Goal: Check status: Check status

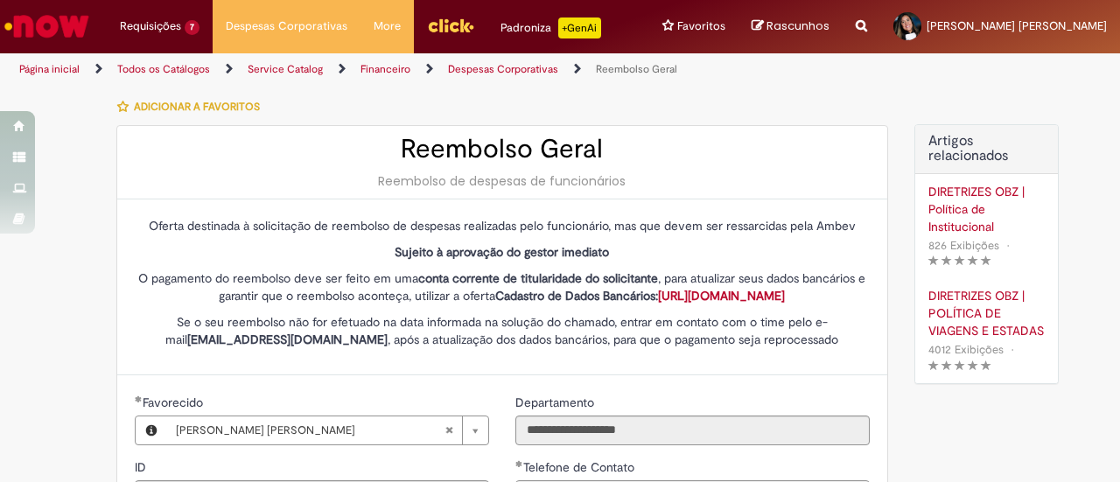
select select "*"
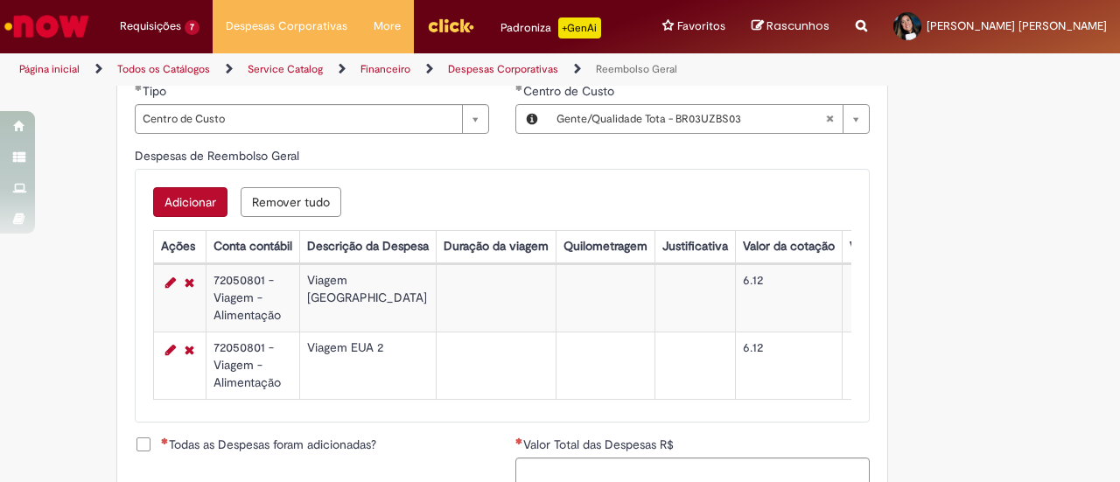
scroll to position [747, 0]
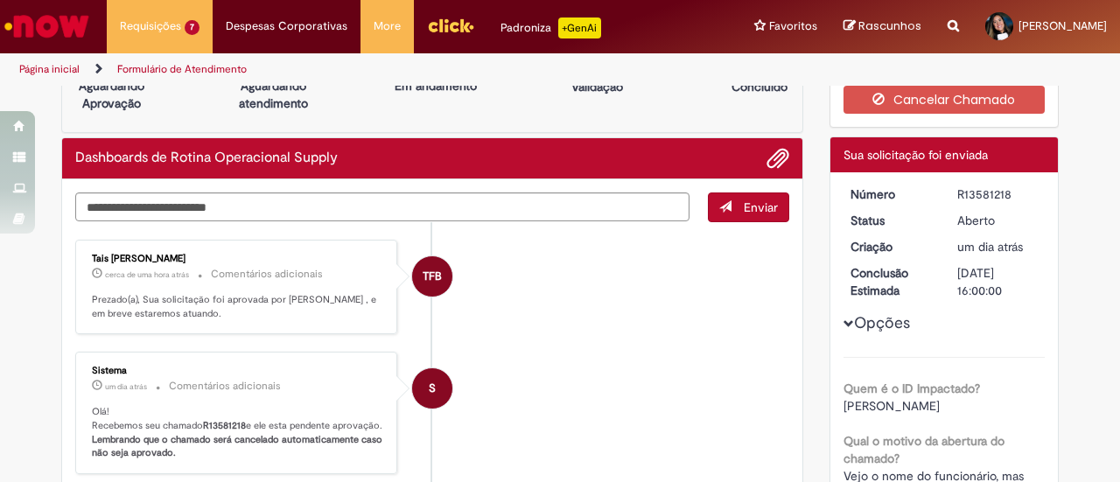
scroll to position [87, 0]
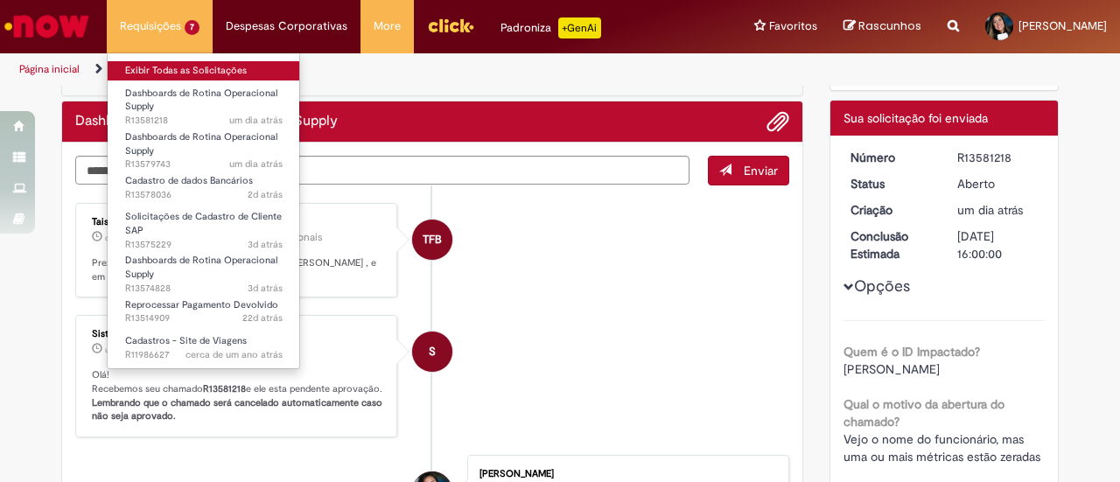
click at [210, 69] on link "Exibir Todas as Solicitações" at bounding box center [204, 70] width 192 height 19
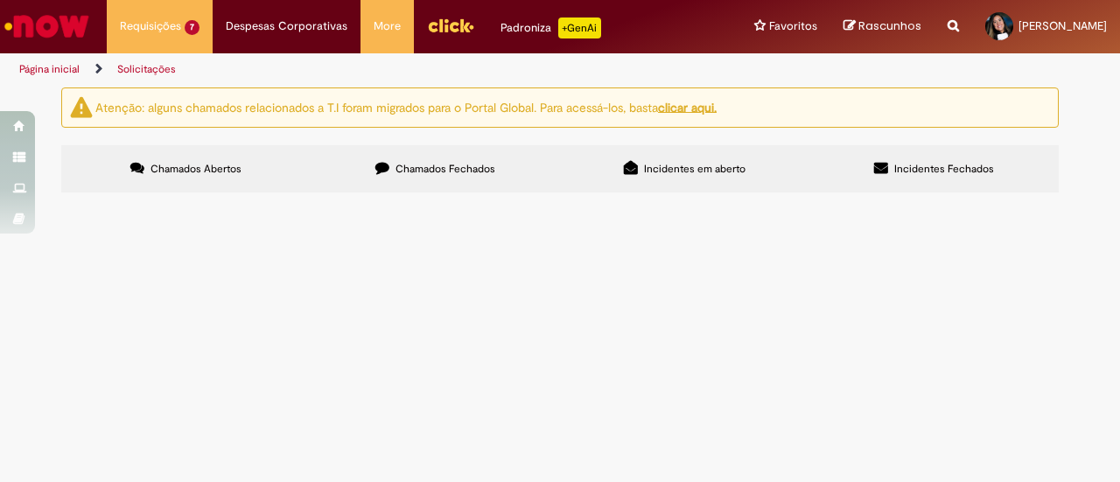
scroll to position [247, 0]
click at [0, 0] on div at bounding box center [0, 0] width 0 height 0
click at [464, 176] on label "Chamados Fechados" at bounding box center [435, 168] width 249 height 47
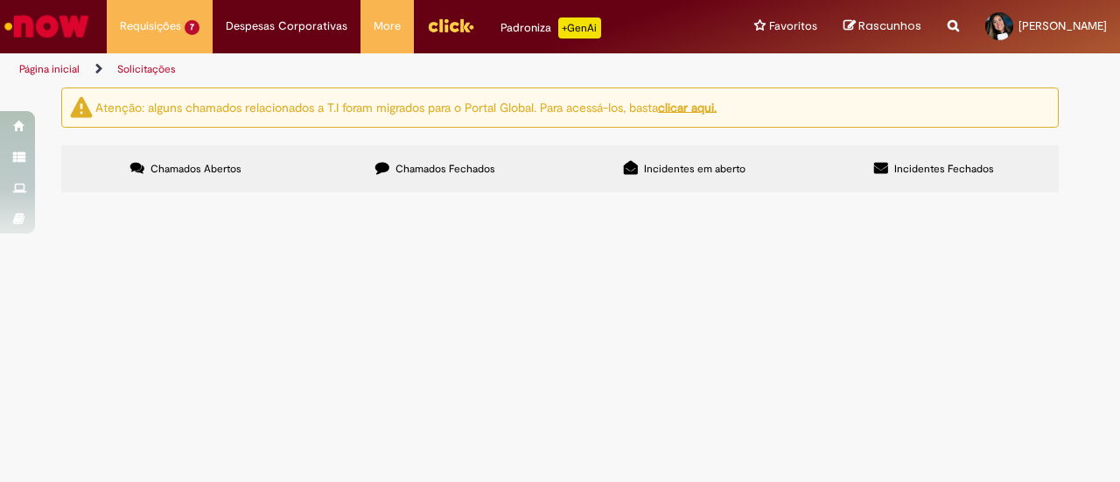
scroll to position [875, 0]
click at [0, 0] on span "Bom dia! Estou com um caso aqui na unidade de movimentação de um funcionário qu…" at bounding box center [0, 0] width 0 height 0
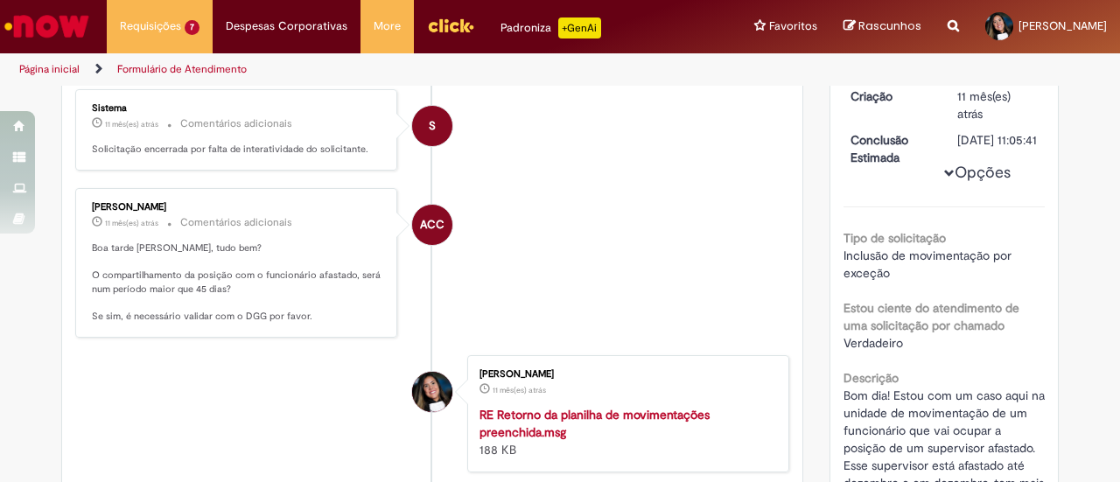
scroll to position [175, 0]
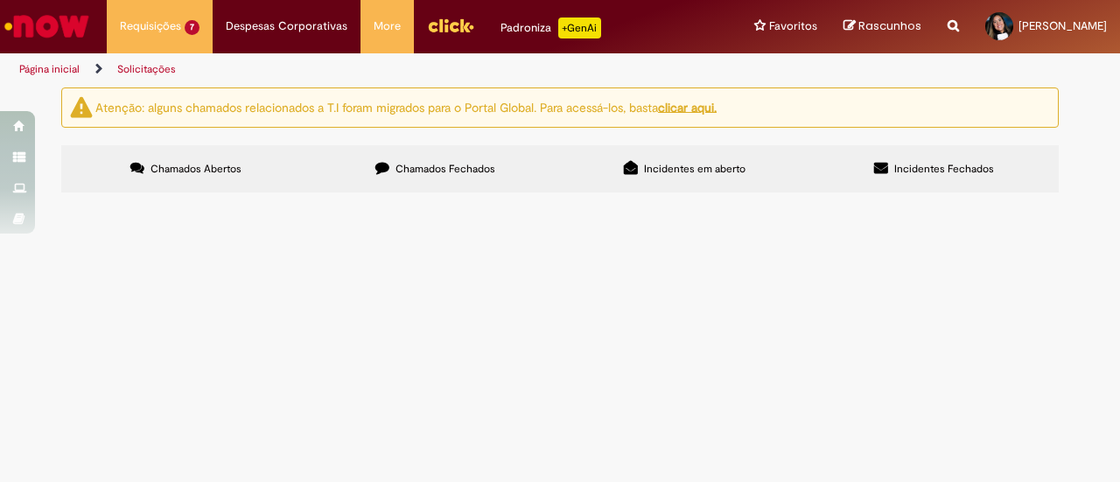
click at [495, 171] on label "Chamados Fechados" at bounding box center [435, 168] width 249 height 47
click at [624, 153] on label "Incidentes em aberto" at bounding box center [684, 168] width 249 height 47
click at [852, 148] on label "Incidentes Fechados" at bounding box center [933, 168] width 249 height 47
click at [74, 63] on link "Página inicial" at bounding box center [49, 69] width 60 height 14
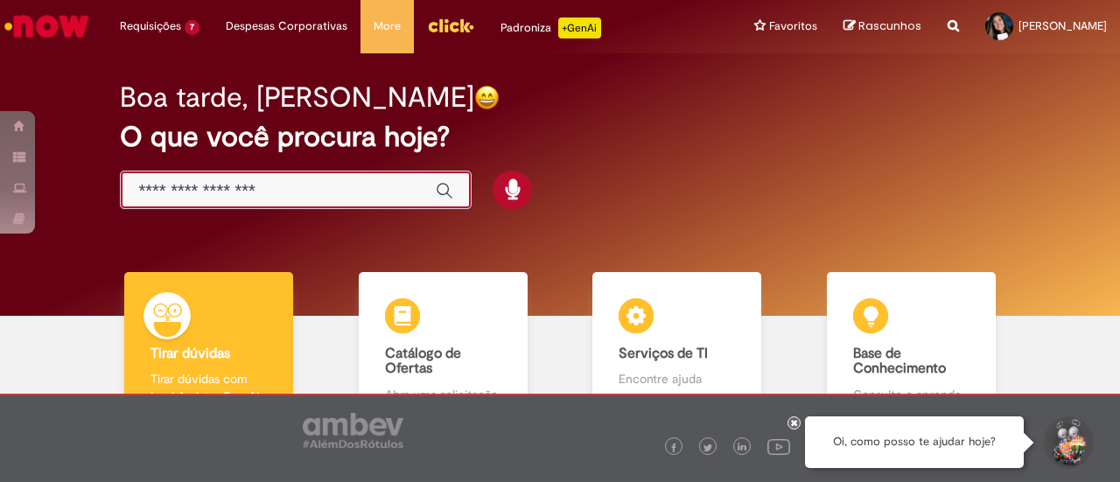
click at [234, 197] on input "Basta digitar aqui" at bounding box center [278, 191] width 280 height 20
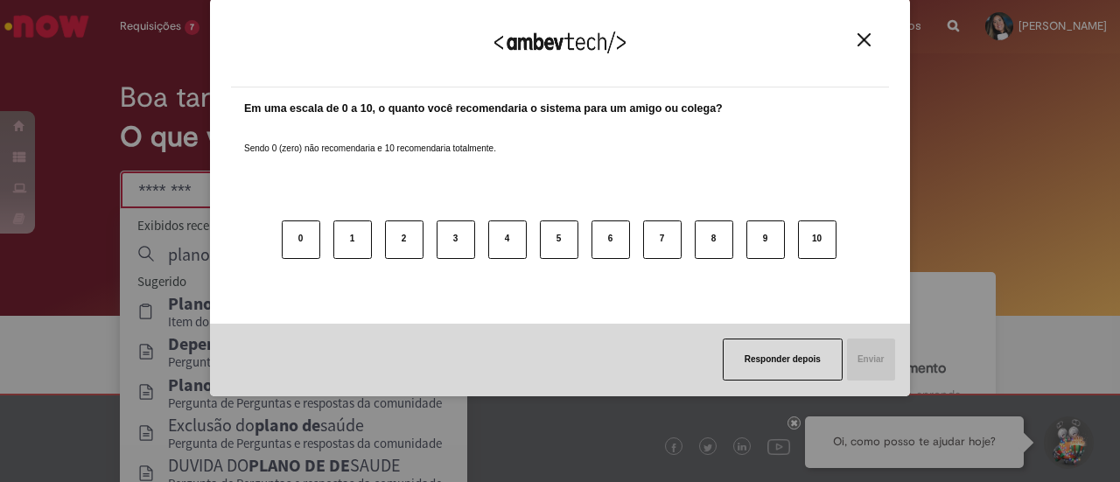
click at [870, 34] on button "Close" at bounding box center [864, 39] width 24 height 15
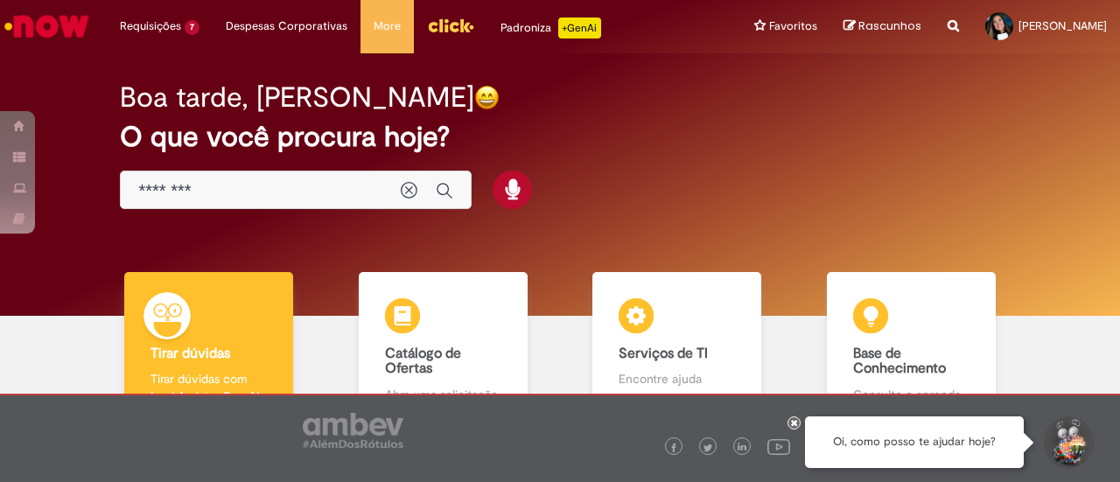
click at [299, 200] on div "********" at bounding box center [296, 190] width 352 height 39
click at [294, 188] on input "********" at bounding box center [260, 191] width 245 height 20
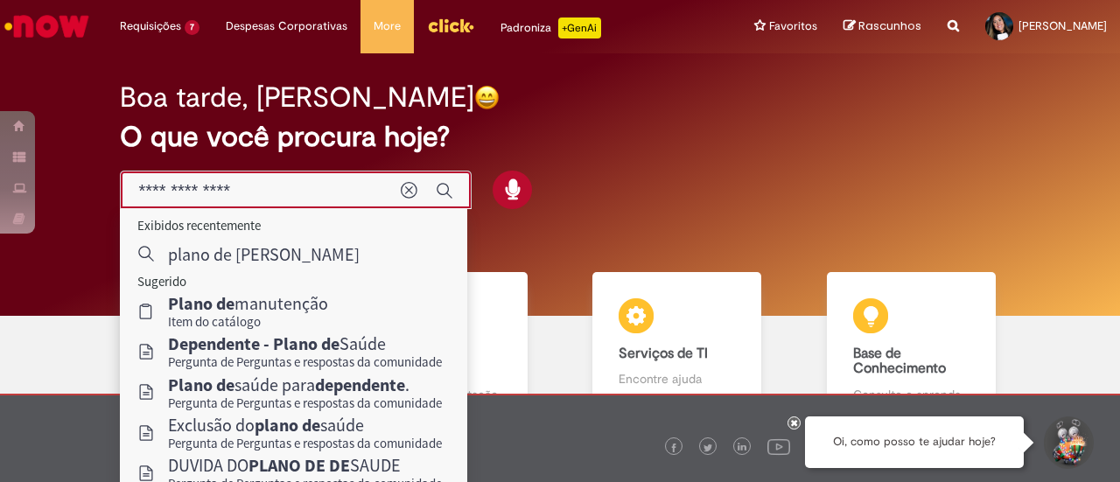
type input "**********"
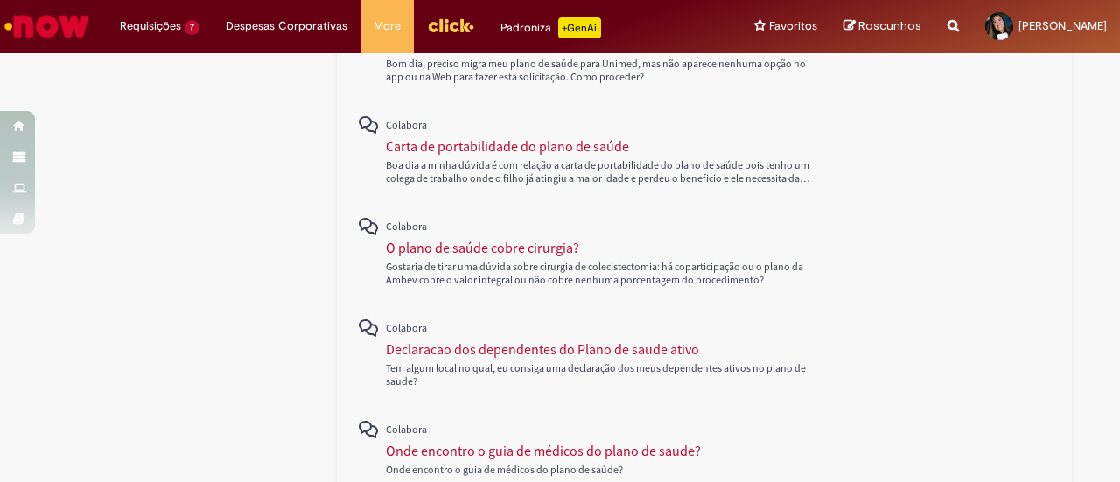
scroll to position [700, 0]
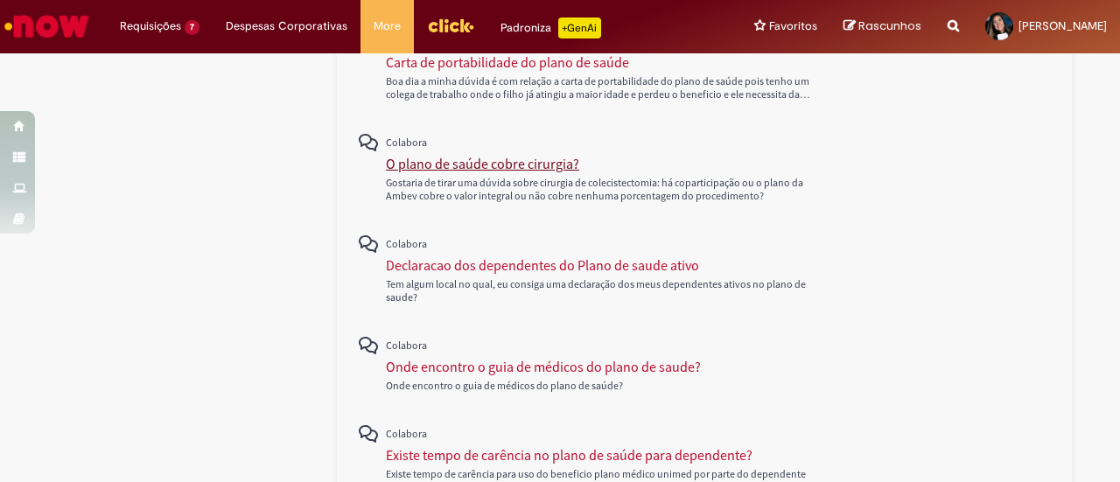
click at [531, 161] on div "O plano de saúde cobre cirurgia?" at bounding box center [482, 163] width 193 height 17
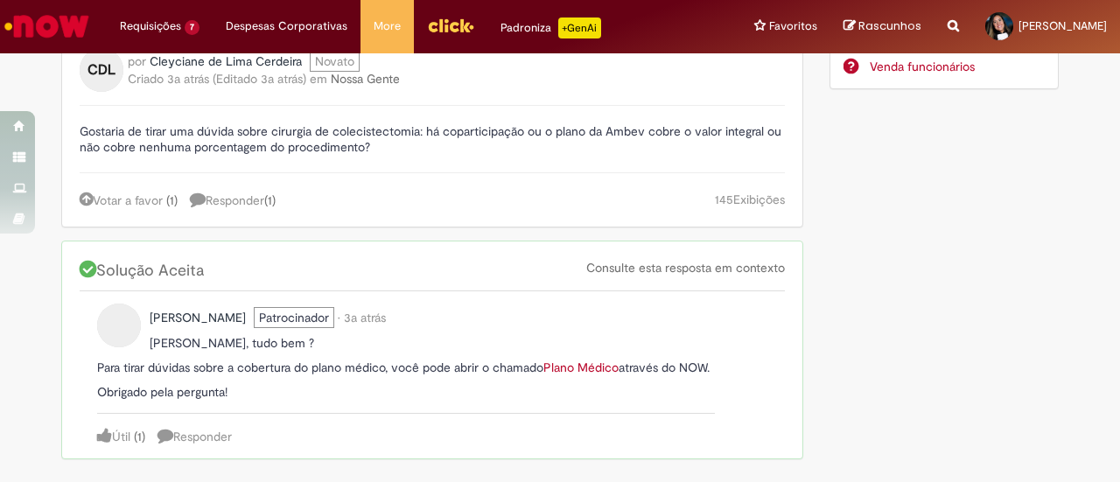
scroll to position [175, 0]
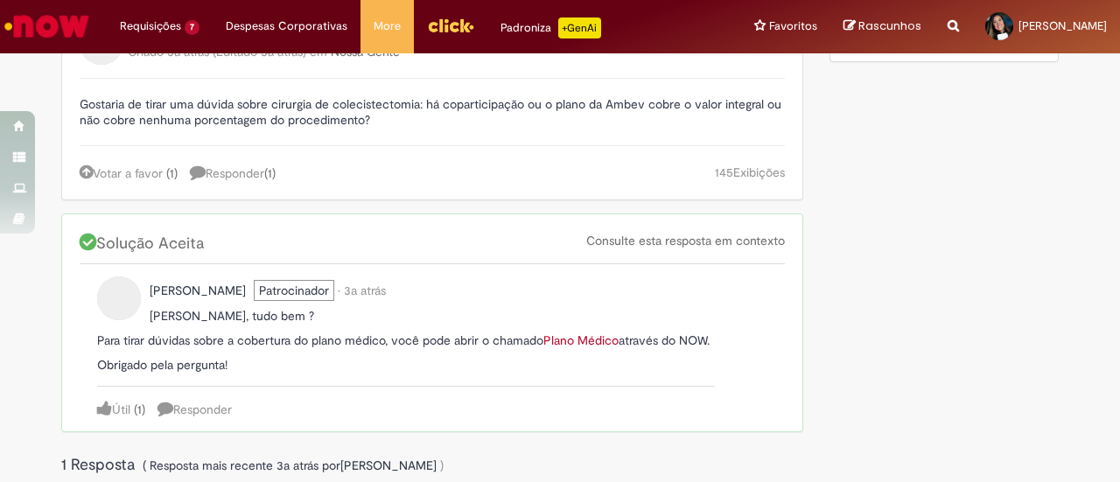
click at [601, 335] on link "Plano Médico" at bounding box center [580, 340] width 75 height 16
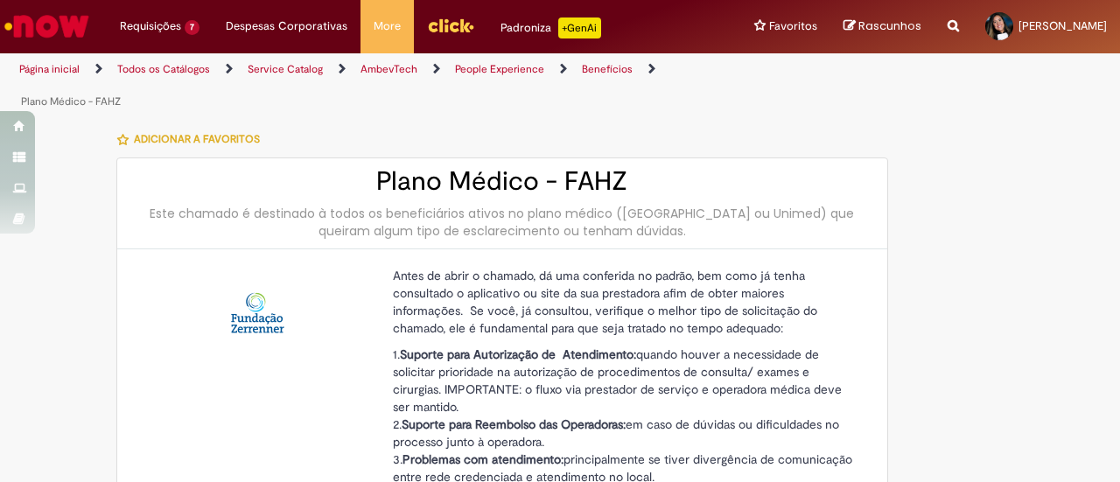
type input "********"
type input "**********"
type input "****"
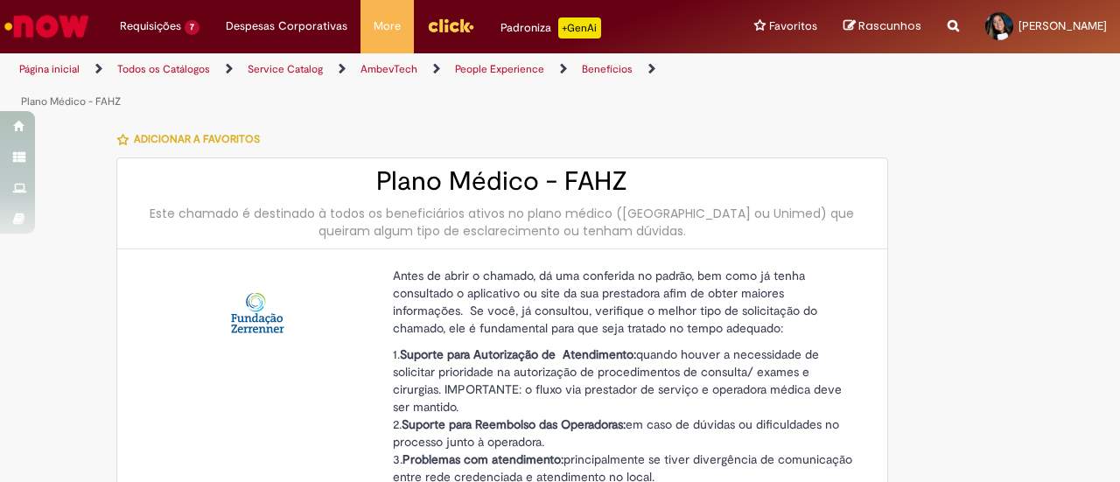
type input "**********"
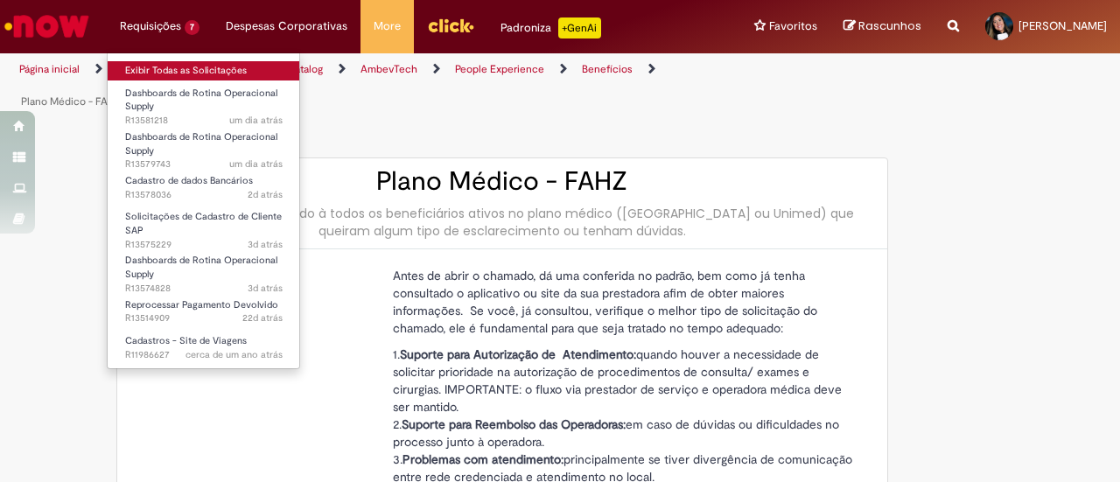
click at [186, 67] on link "Exibir Todas as Solicitações" at bounding box center [204, 70] width 192 height 19
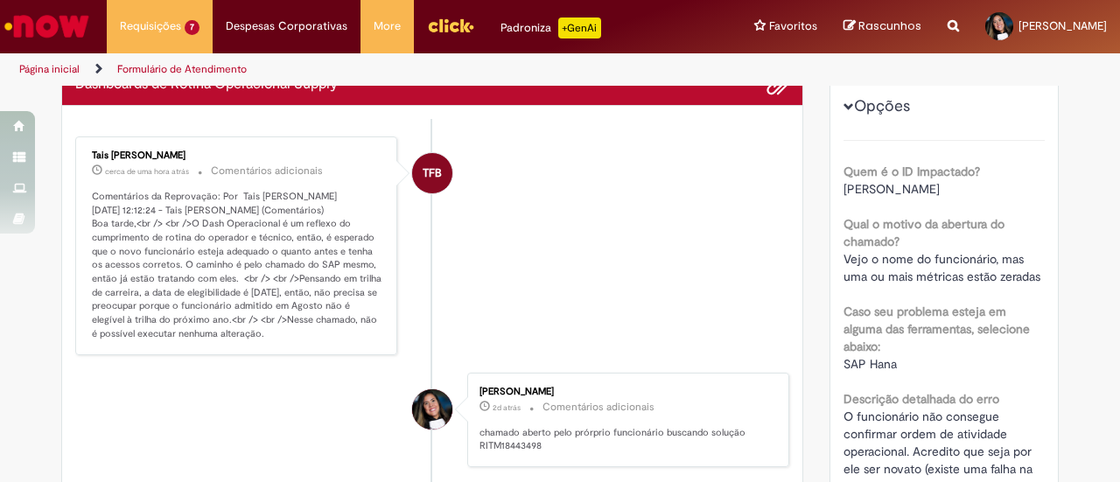
scroll to position [87, 0]
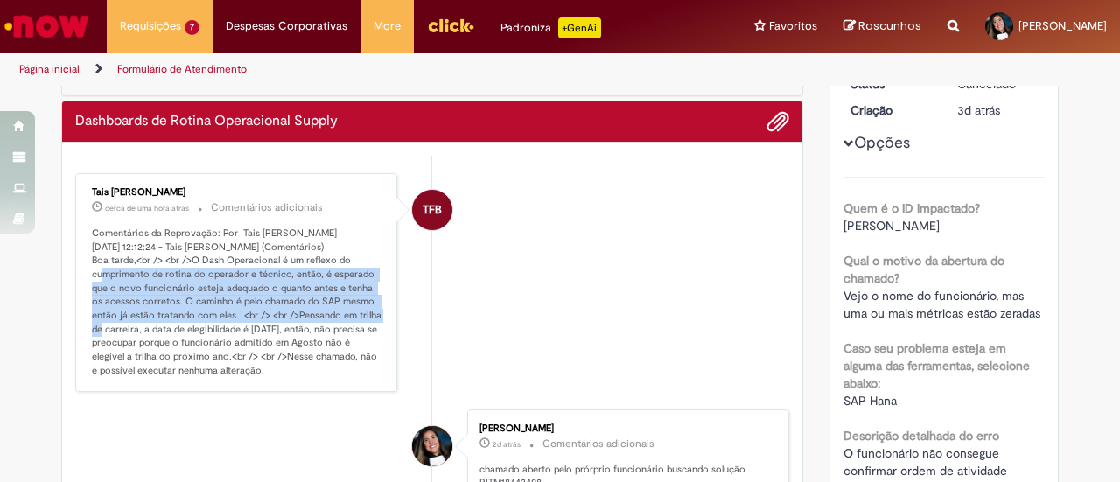
drag, startPoint x: 189, startPoint y: 283, endPoint x: 228, endPoint y: 339, distance: 68.4
click at [228, 339] on p "Comentários da Reprovação: Por Tais Folhadella Barbosa Bellagamba 01/10/2025 12…" at bounding box center [237, 302] width 291 height 151
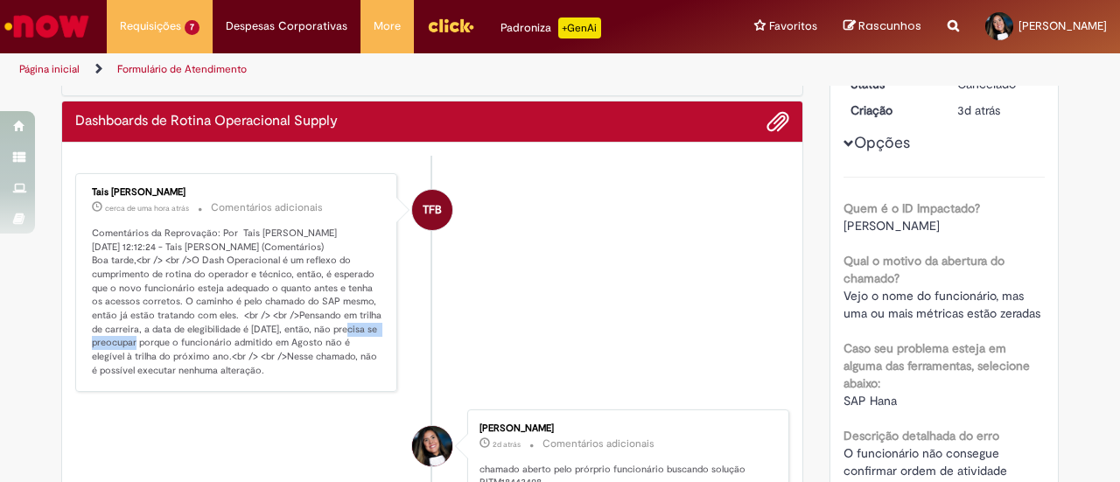
drag, startPoint x: 186, startPoint y: 354, endPoint x: 254, endPoint y: 354, distance: 67.4
click at [254, 354] on p "Comentários da Reprovação: Por Tais Folhadella Barbosa Bellagamba 01/10/2025 12…" at bounding box center [237, 302] width 291 height 151
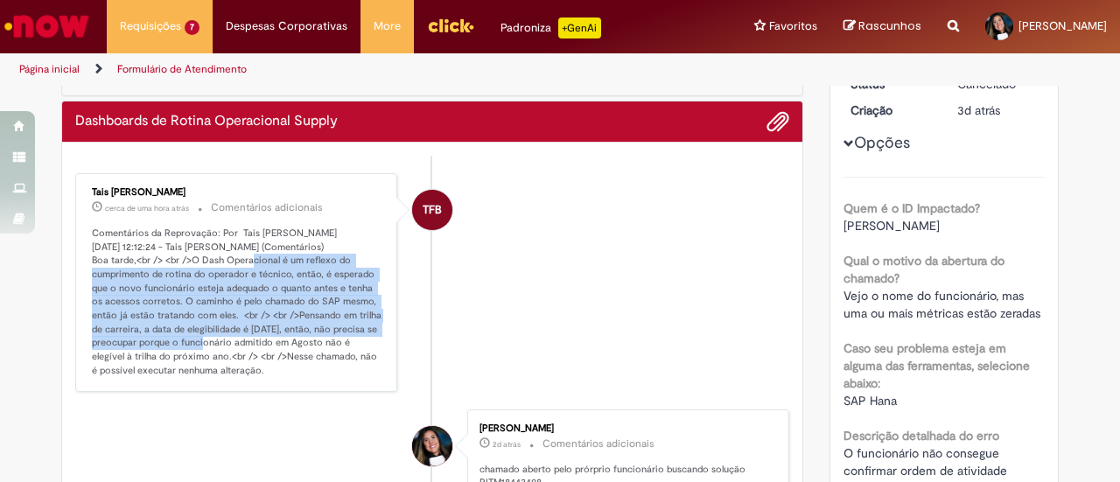
drag, startPoint x: 206, startPoint y: 275, endPoint x: 322, endPoint y: 360, distance: 143.3
click at [322, 360] on p "Comentários da Reprovação: Por Tais Folhadella Barbosa Bellagamba 01/10/2025 12…" at bounding box center [237, 302] width 291 height 151
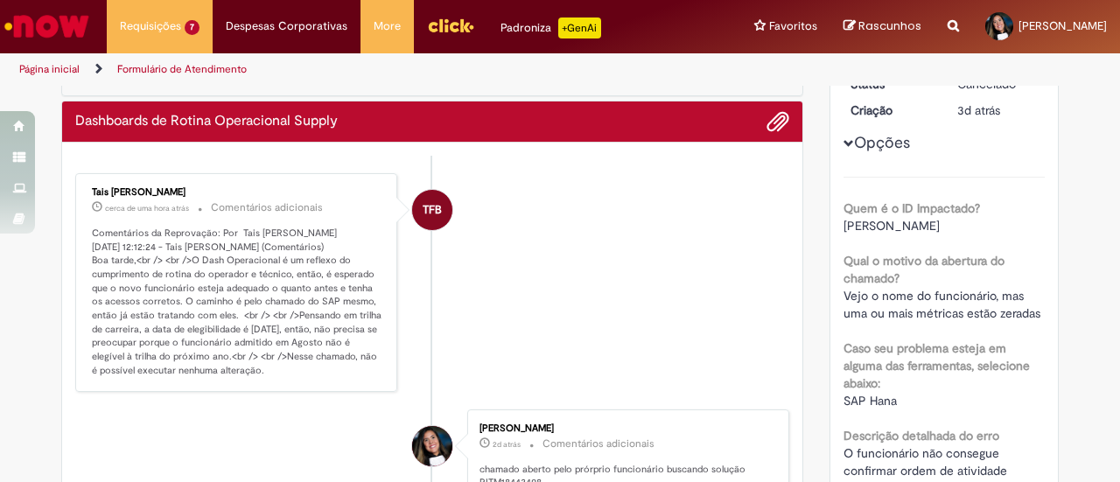
click at [300, 361] on p "Comentários da Reprovação: Por Tais Folhadella Barbosa Bellagamba 01/10/2025 12…" at bounding box center [237, 302] width 291 height 151
drag, startPoint x: 293, startPoint y: 357, endPoint x: 304, endPoint y: 358, distance: 10.5
click at [304, 358] on p "Comentários da Reprovação: Por Tais Folhadella Barbosa Bellagamba 01/10/2025 12…" at bounding box center [237, 302] width 291 height 151
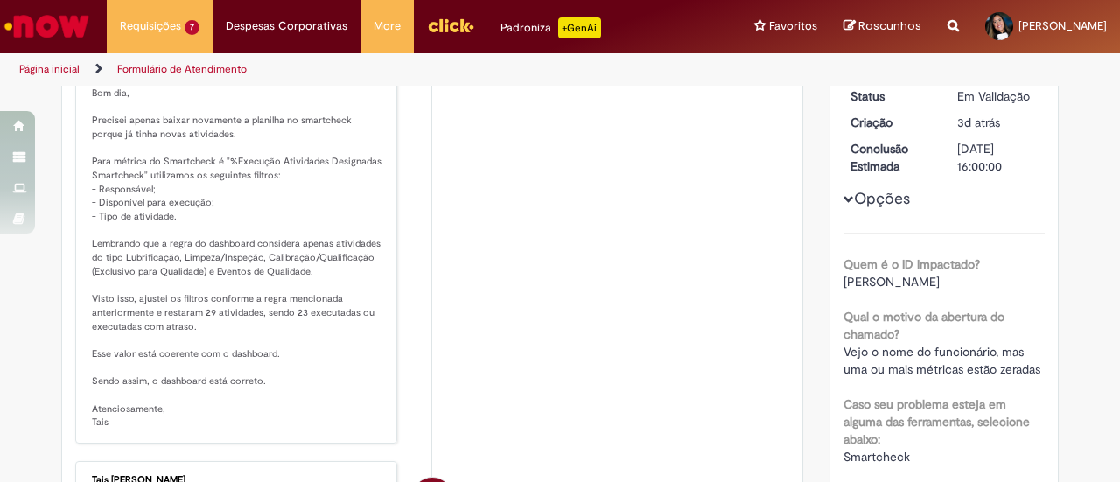
scroll to position [350, 0]
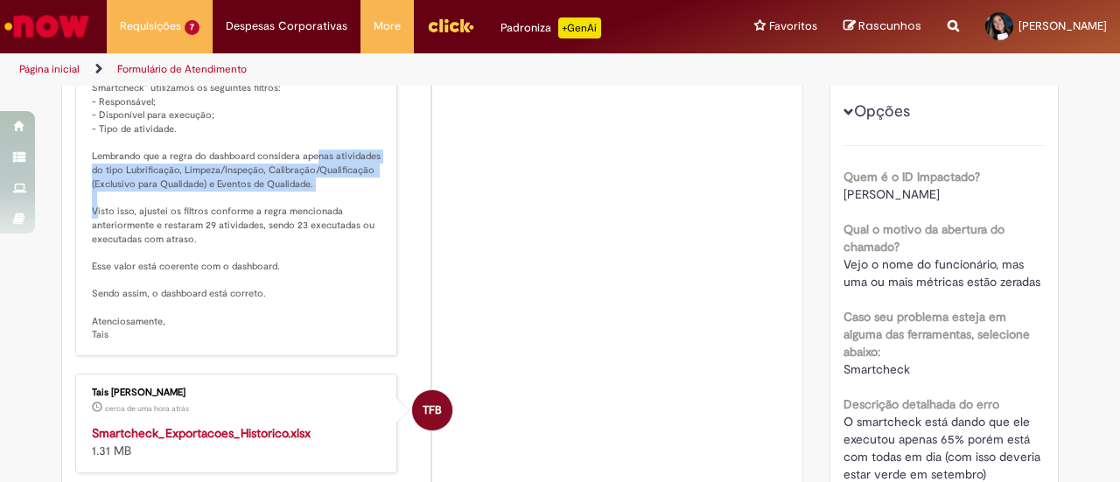
drag, startPoint x: 297, startPoint y: 179, endPoint x: 365, endPoint y: 217, distance: 77.1
click at [365, 217] on p "Solução Proposta: Bom dia, Precisei apenas baixar novamente a planilha no smart…" at bounding box center [237, 157] width 291 height 369
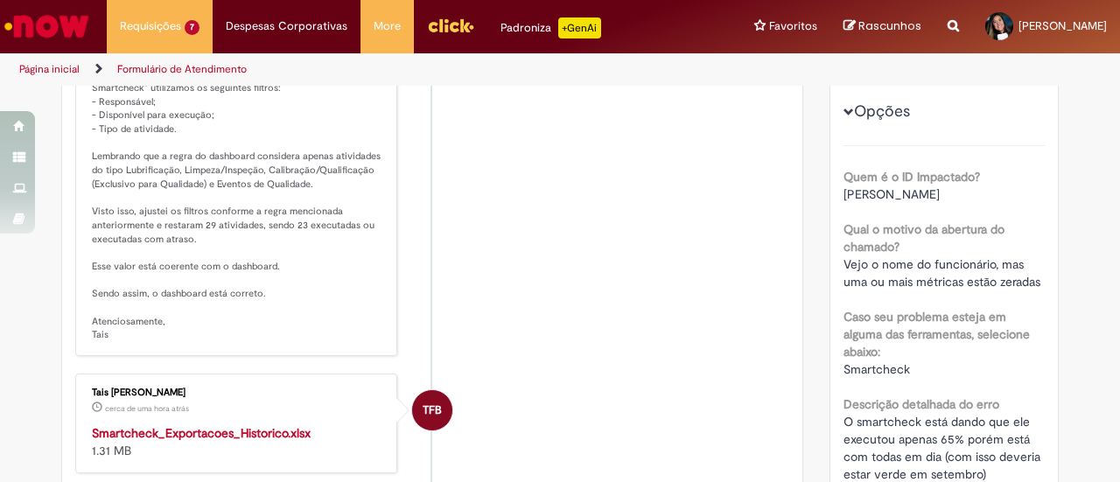
click at [171, 231] on p "Solução Proposta: Bom dia, Precisei apenas baixar novamente a planilha no smart…" at bounding box center [237, 157] width 291 height 369
drag, startPoint x: 133, startPoint y: 235, endPoint x: 239, endPoint y: 249, distance: 106.8
click at [239, 249] on p "Solução Proposta: Bom dia, Precisei apenas baixar novamente a planilha no smart…" at bounding box center [237, 157] width 291 height 369
drag, startPoint x: 170, startPoint y: 290, endPoint x: 265, endPoint y: 290, distance: 95.3
click at [265, 290] on p "Solução Proposta: Bom dia, Precisei apenas baixar novamente a planilha no smart…" at bounding box center [237, 157] width 291 height 369
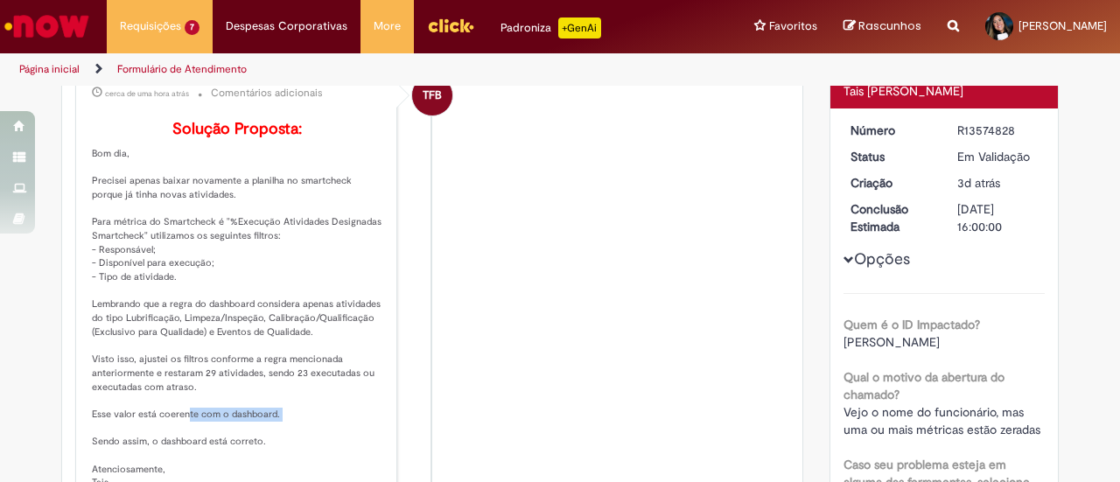
scroll to position [175, 0]
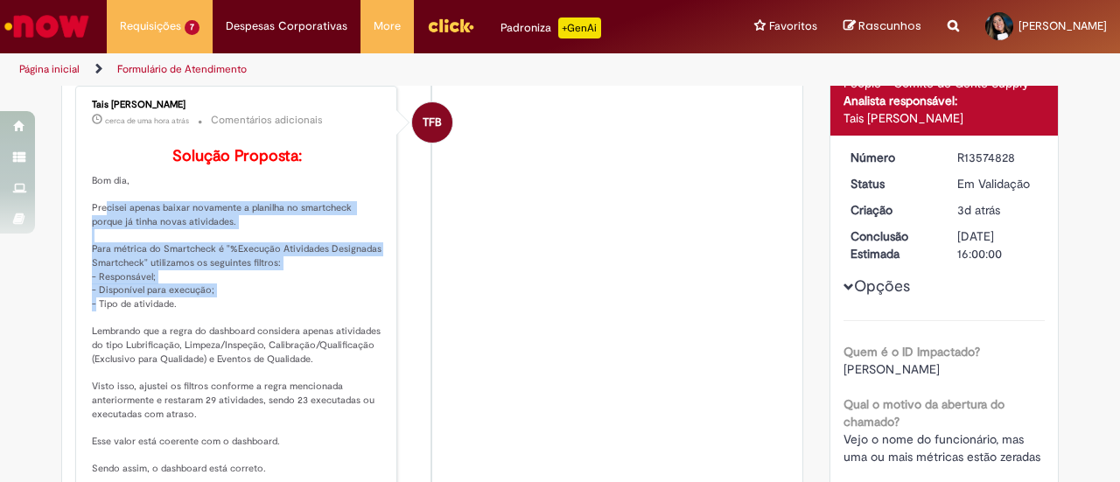
drag, startPoint x: 89, startPoint y: 229, endPoint x: 221, endPoint y: 318, distance: 158.9
click at [221, 318] on p "Solução Proposta: Bom dia, Precisei apenas baixar novamente a planilha no smart…" at bounding box center [237, 332] width 291 height 369
click at [75, 245] on div "Tais Folhadella Barbosa Bellagamba cerca de uma hora atrás cerca de uma hora at…" at bounding box center [236, 308] width 322 height 445
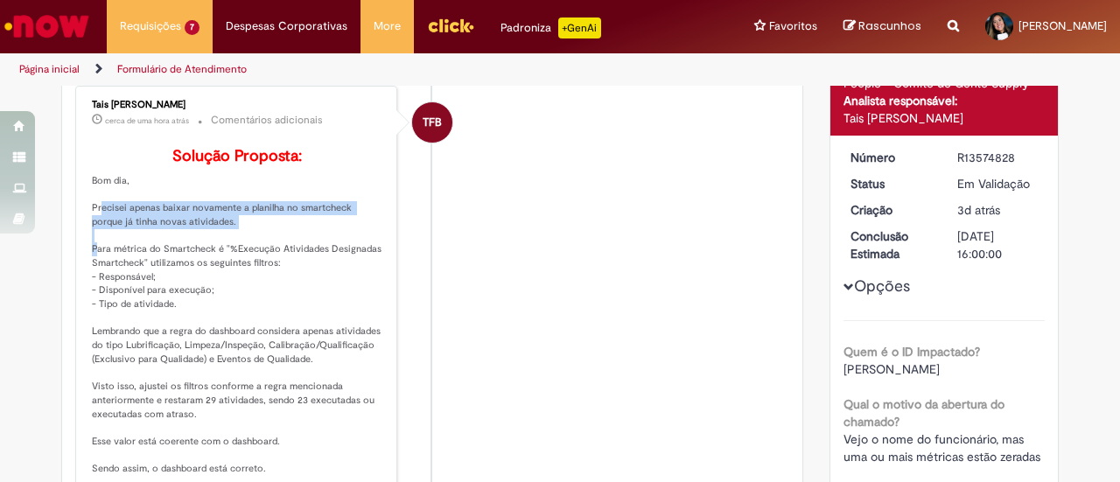
drag, startPoint x: 86, startPoint y: 230, endPoint x: 193, endPoint y: 253, distance: 110.0
click at [193, 253] on p "Solução Proposta: Bom dia, Precisei apenas baixar novamente a planilha no smart…" at bounding box center [237, 332] width 291 height 369
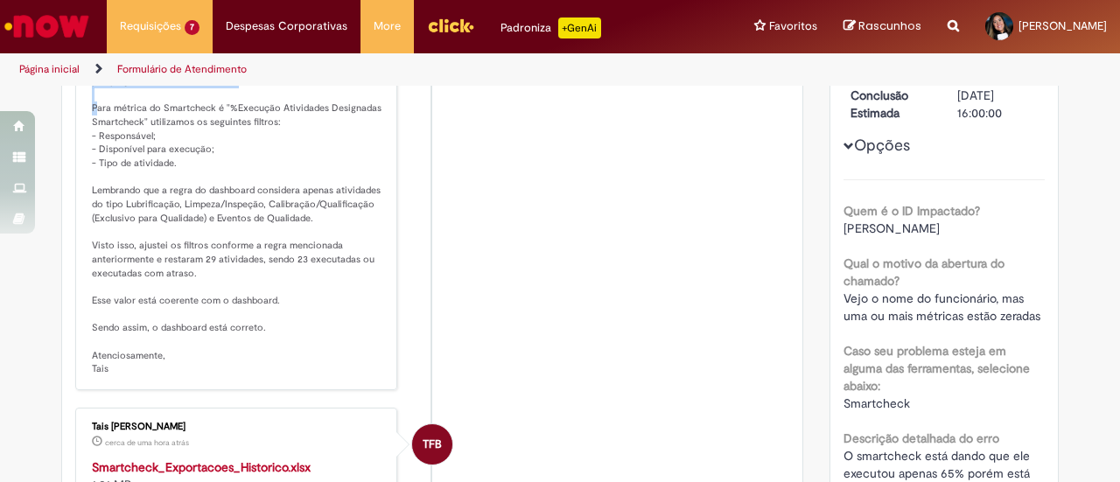
scroll to position [350, 0]
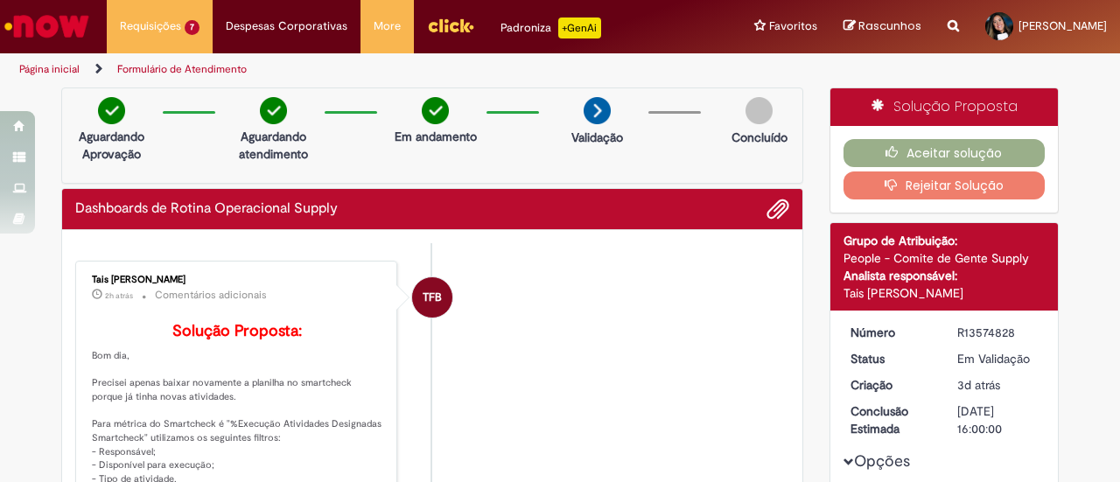
click at [947, 29] on icon "Search from all sources" at bounding box center [952, 15] width 11 height 31
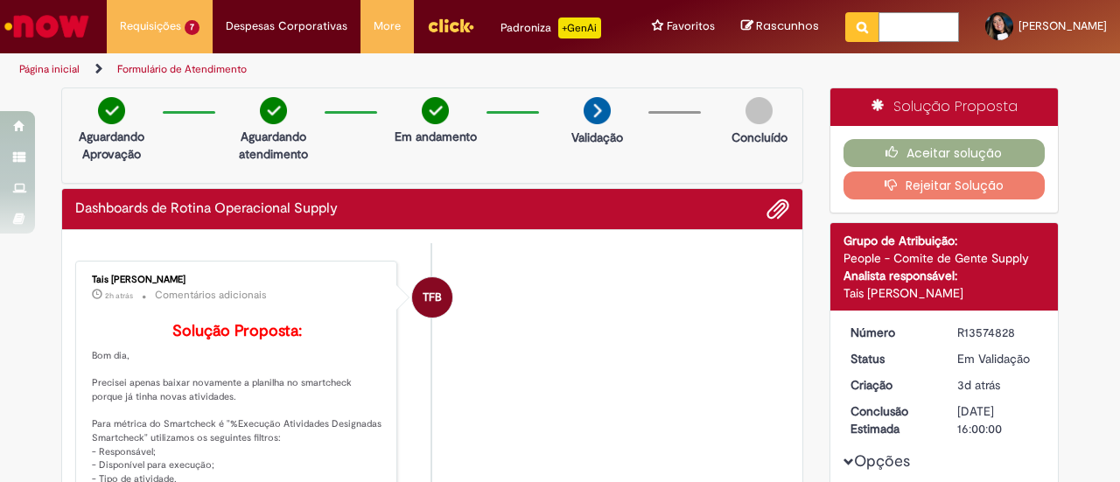
click at [896, 29] on input "text" at bounding box center [918, 27] width 80 height 30
paste input "*********"
type input "*********"
click button "Pesquisar" at bounding box center [862, 27] width 34 height 30
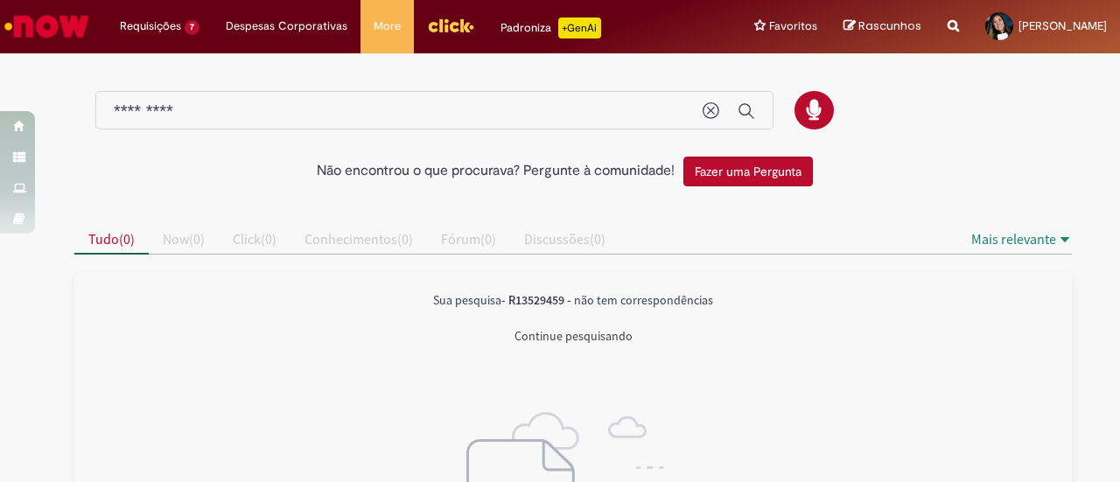
click at [60, 26] on img "Ir para a Homepage" at bounding box center [47, 26] width 90 height 35
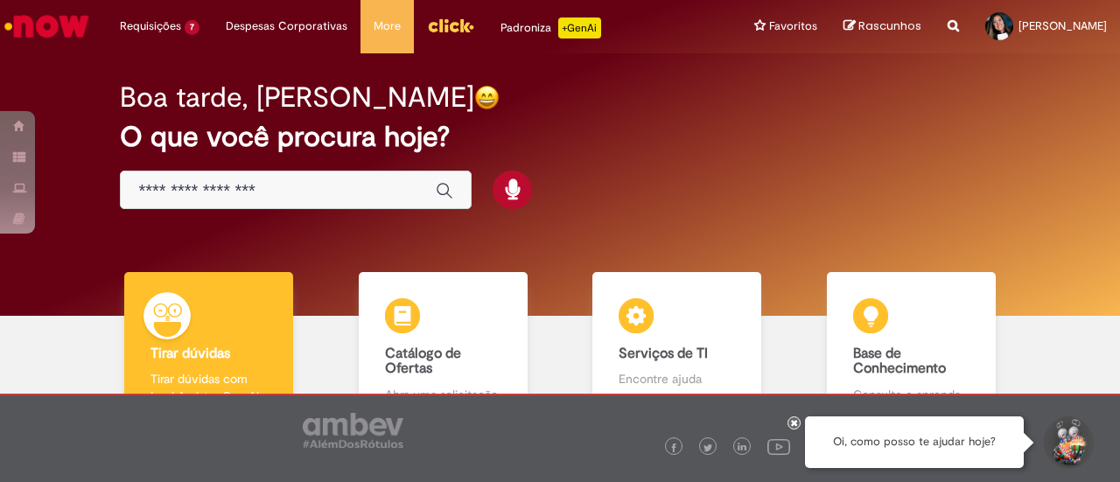
click at [357, 188] on input "Basta digitar aqui" at bounding box center [278, 191] width 280 height 20
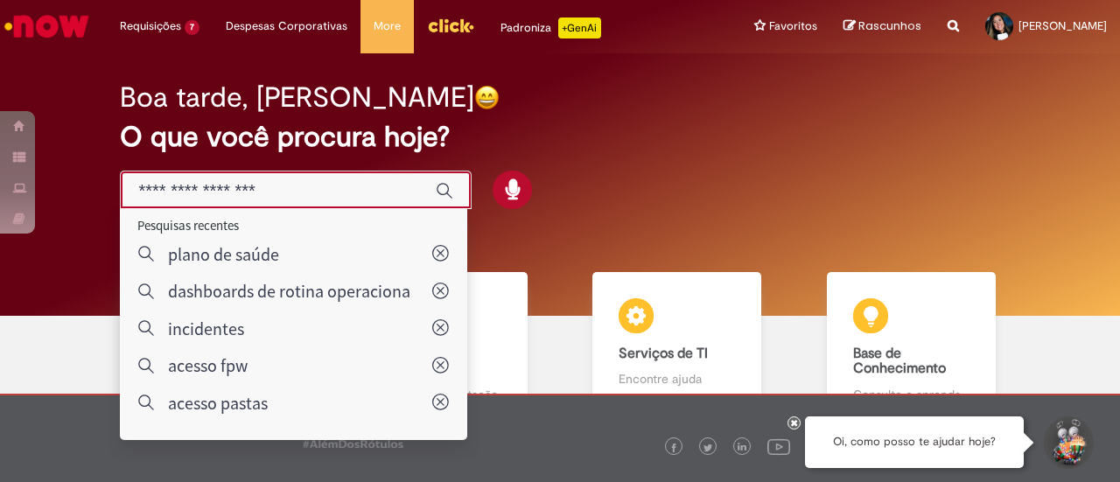
paste input "*********"
type input "*********"
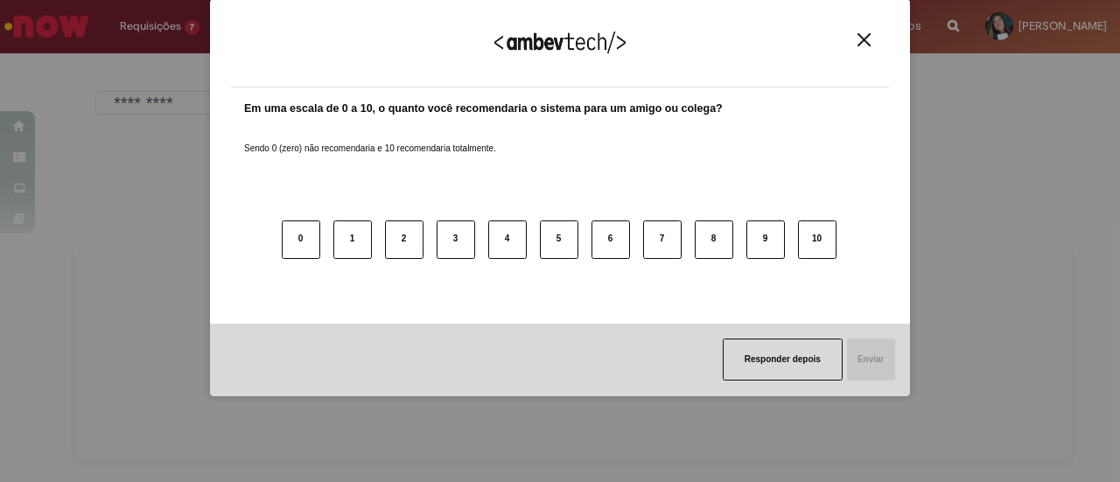
type input "*********"
click at [858, 46] on img "Close" at bounding box center [863, 39] width 13 height 13
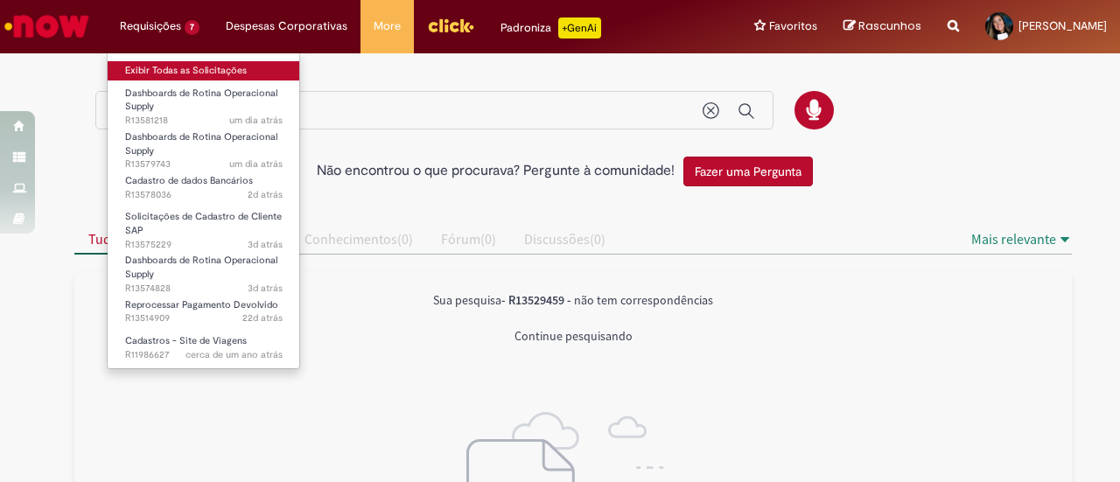
click at [156, 71] on link "Exibir Todas as Solicitações" at bounding box center [204, 70] width 192 height 19
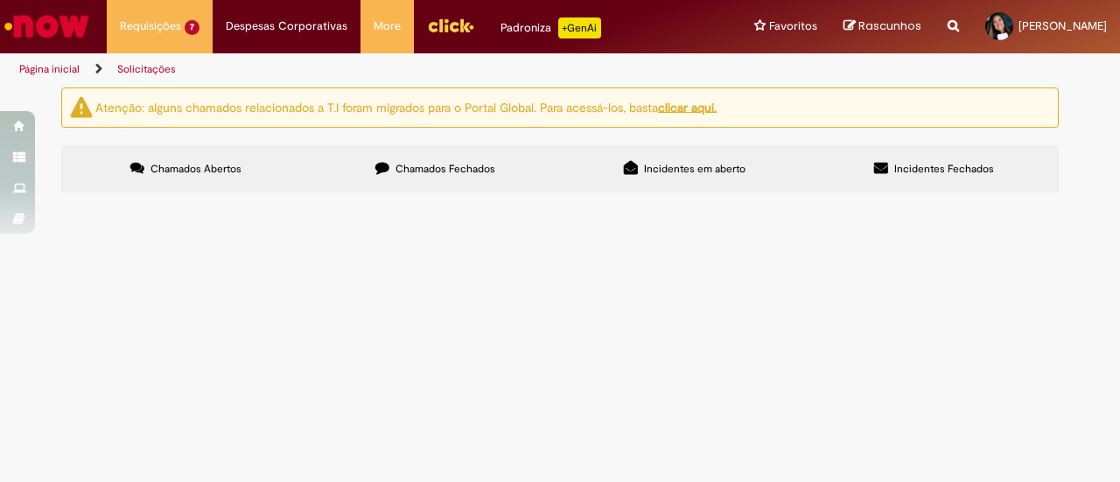
click at [0, 0] on input "Pesquisar" at bounding box center [0, 0] width 0 height 0
paste input "*********"
type input "*********"
click at [0, 0] on button "Pesquisar" at bounding box center [0, 0] width 0 height 0
click at [0, 0] on input "Pesquisar" at bounding box center [0, 0] width 0 height 0
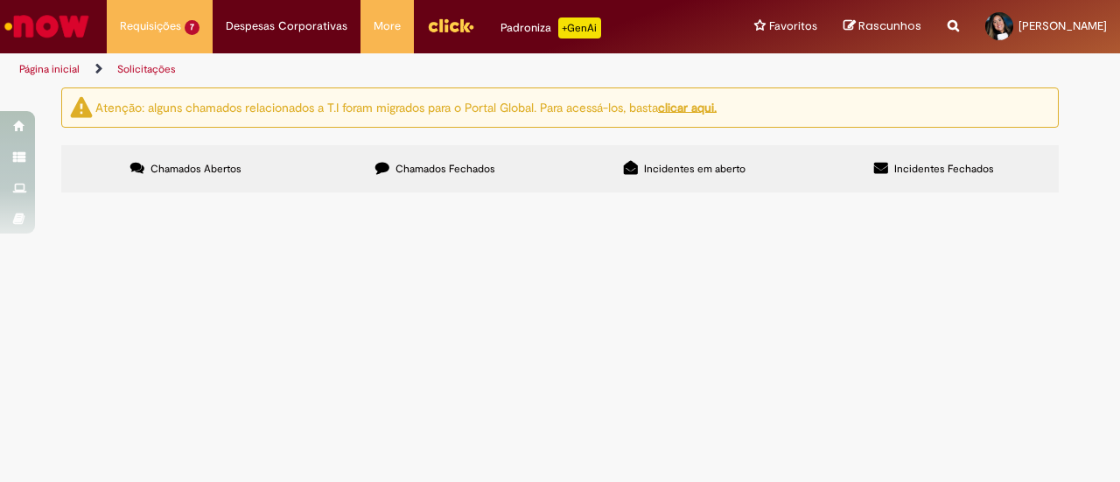
paste input "*********"
type input "*********"
click at [538, 157] on label "Chamados Fechados" at bounding box center [435, 168] width 249 height 47
click at [0, 0] on input "Pesquisar" at bounding box center [0, 0] width 0 height 0
paste input "*********"
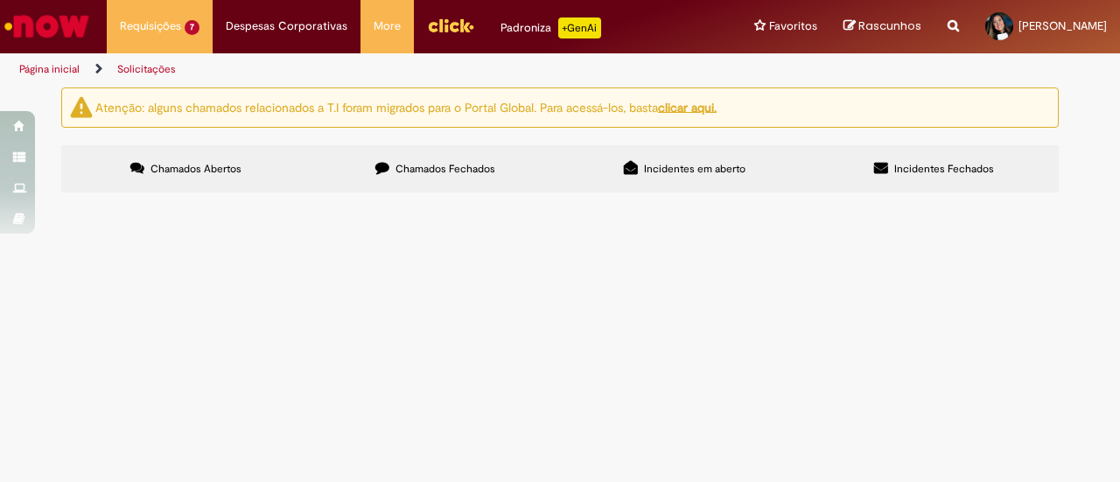
type input "*********"
click at [765, 180] on label "Incidentes em aberto" at bounding box center [684, 168] width 249 height 47
click at [908, 165] on span "Incidentes Fechados" at bounding box center [944, 169] width 100 height 14
click at [511, 171] on label "Chamados Fechados" at bounding box center [435, 168] width 249 height 47
click at [262, 165] on label "Chamados Abertos" at bounding box center [185, 168] width 249 height 47
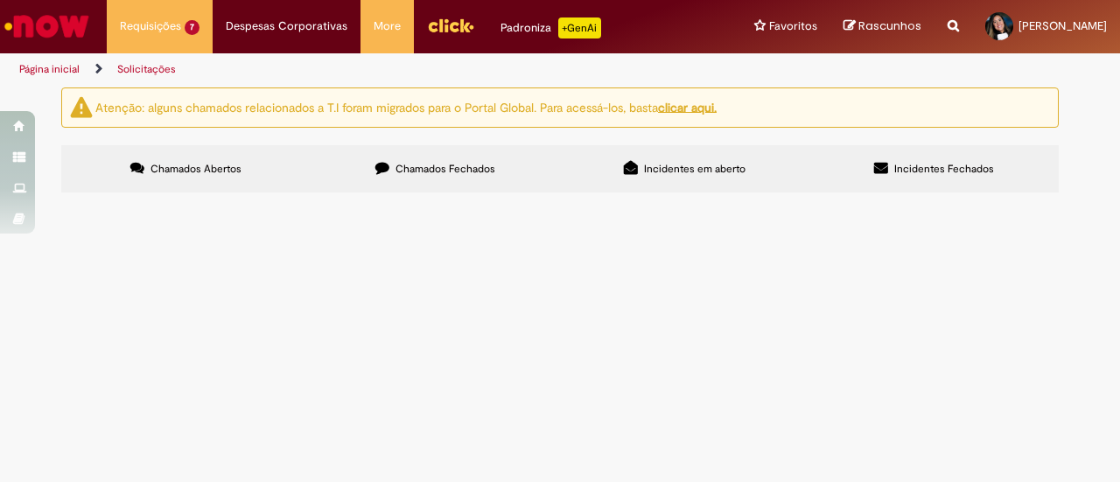
click at [712, 97] on div "Atenção: alguns chamados relacionados a T.I foram migrados para o Portal Global…" at bounding box center [559, 107] width 997 height 40
click at [713, 104] on u "clicar aqui." at bounding box center [687, 107] width 59 height 16
click at [452, 171] on span "Chamados Fechados" at bounding box center [445, 169] width 100 height 14
click at [254, 181] on label "Chamados Abertos" at bounding box center [185, 168] width 249 height 47
drag, startPoint x: 861, startPoint y: 232, endPoint x: 517, endPoint y: 243, distance: 344.0
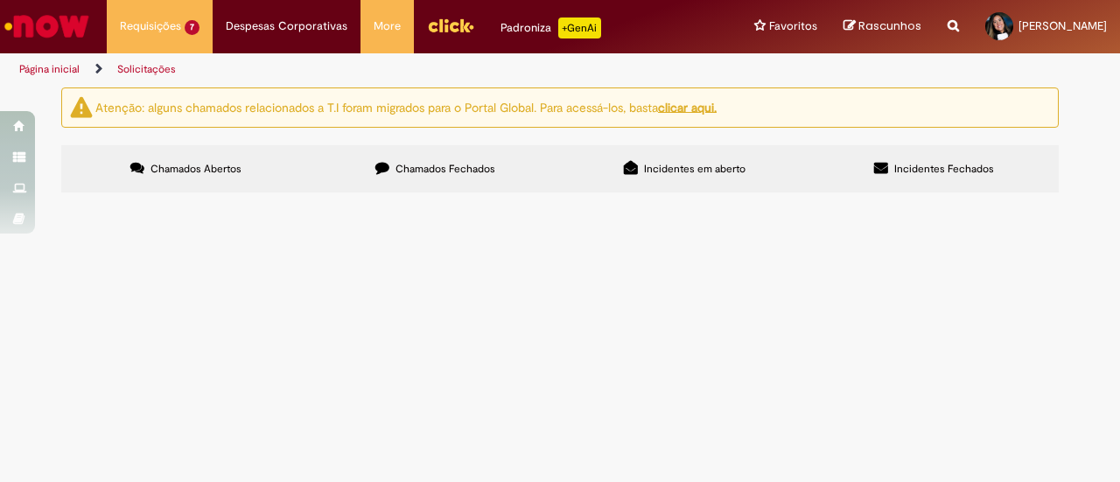
click at [0, 0] on div "Itens solicitados Exportar como PDF Exportar como Excel Exportar como CSV Itens…" at bounding box center [0, 0] width 0 height 0
click at [415, 183] on label "Chamados Fechados" at bounding box center [435, 168] width 249 height 47
click at [0, 0] on input "*********" at bounding box center [0, 0] width 0 height 0
type input "*"
click at [248, 178] on label "Chamados Abertos" at bounding box center [185, 168] width 249 height 47
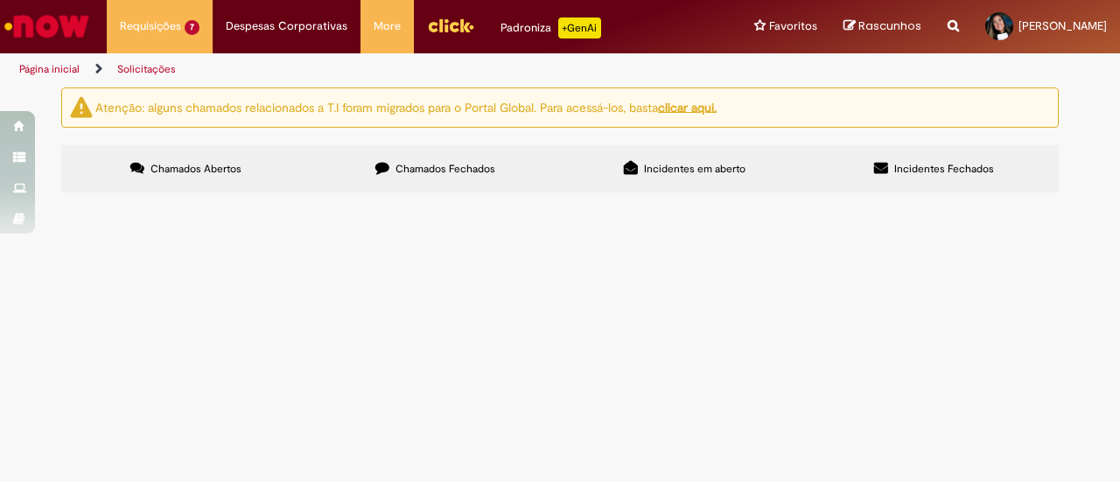
click at [0, 0] on input "Pesquisar" at bounding box center [0, 0] width 0 height 0
click at [0, 0] on button "Pesquisar" at bounding box center [0, 0] width 0 height 0
click at [0, 0] on button at bounding box center [0, 0] width 0 height 0
click at [381, 170] on icon at bounding box center [382, 168] width 14 height 14
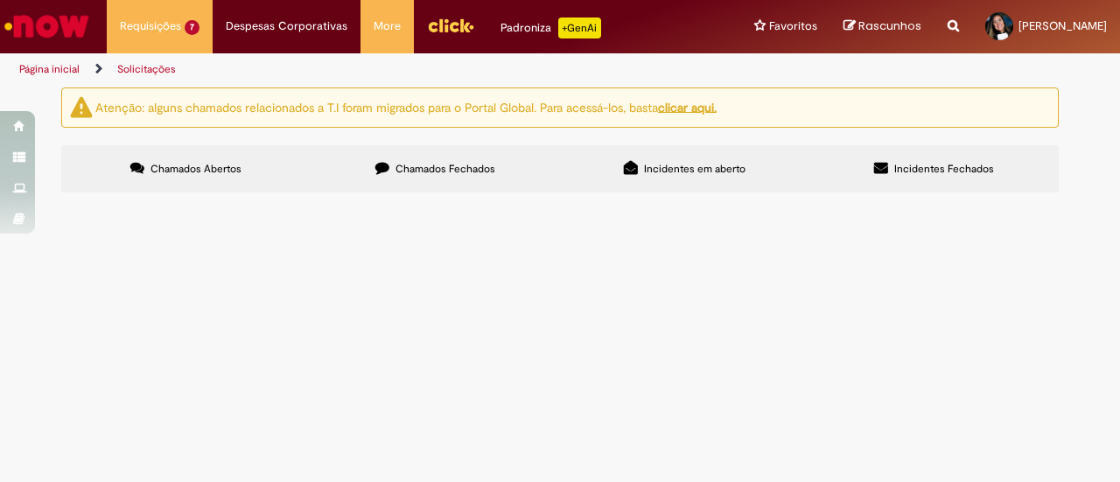
click at [253, 178] on label "Chamados Abertos" at bounding box center [185, 168] width 249 height 47
click at [0, 0] on button at bounding box center [0, 0] width 0 height 0
click at [0, 0] on input "Pesquisar" at bounding box center [0, 0] width 0 height 0
click at [0, 0] on button "Pesquisar" at bounding box center [0, 0] width 0 height 0
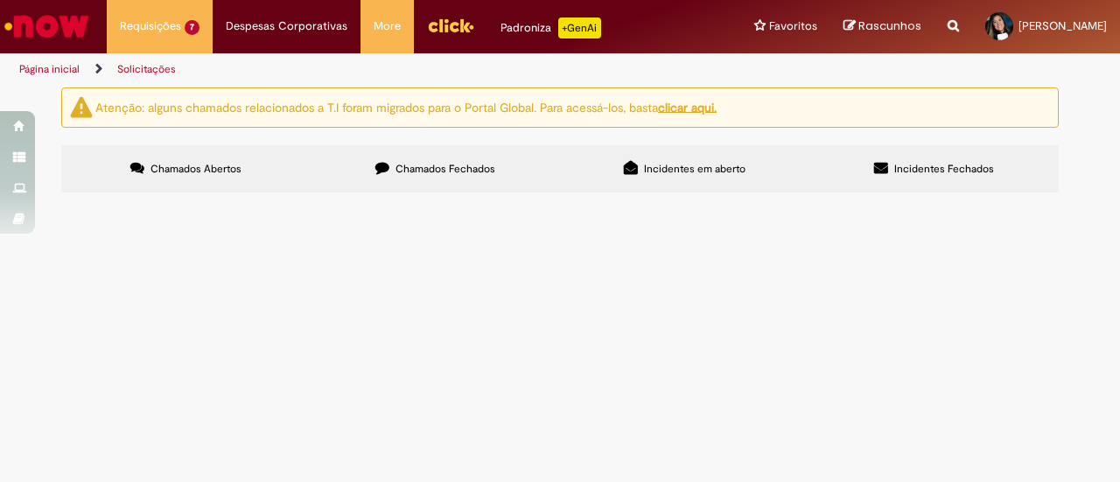
click at [0, 0] on button "Pesquisar" at bounding box center [0, 0] width 0 height 0
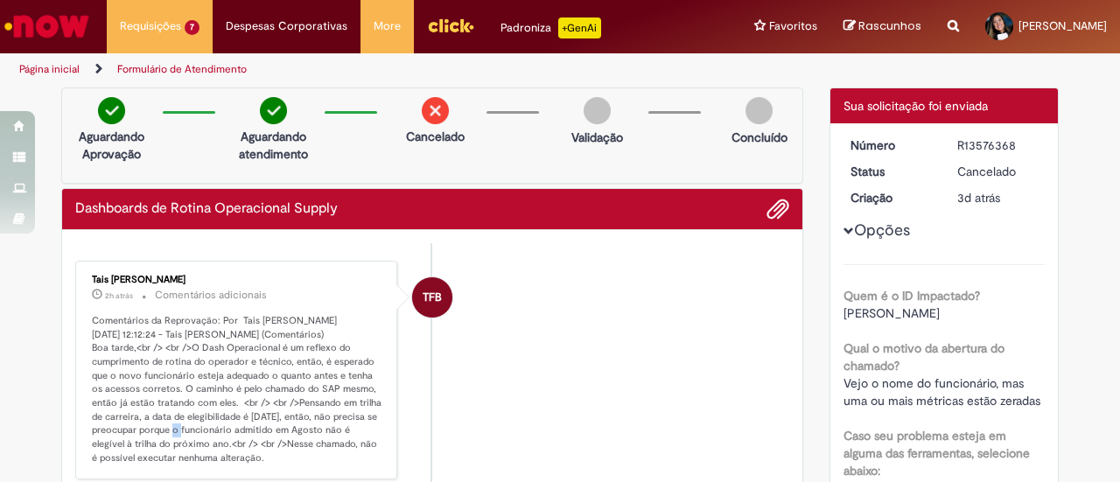
scroll to position [175, 0]
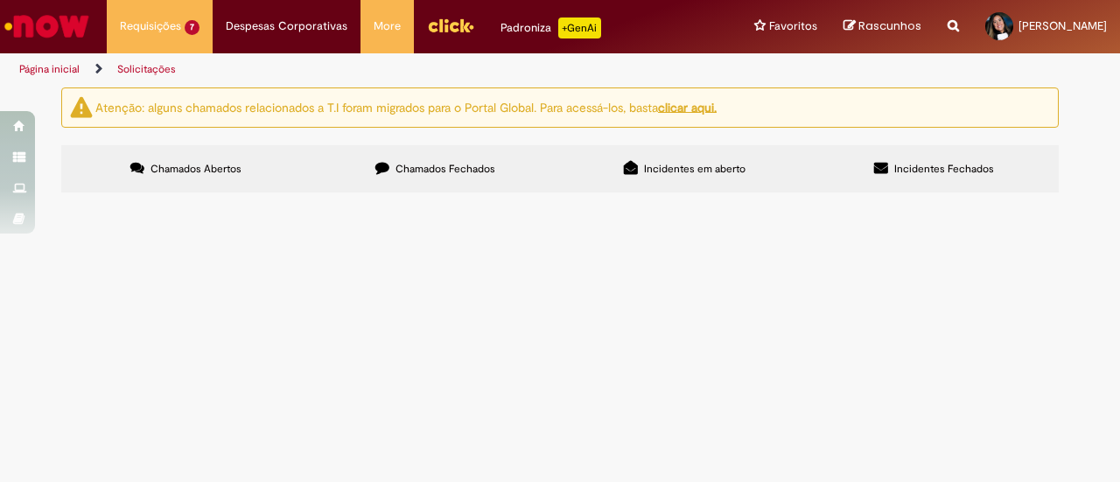
scroll to position [247, 0]
click at [0, 0] on div at bounding box center [0, 0] width 0 height 0
